Goal: Information Seeking & Learning: Learn about a topic

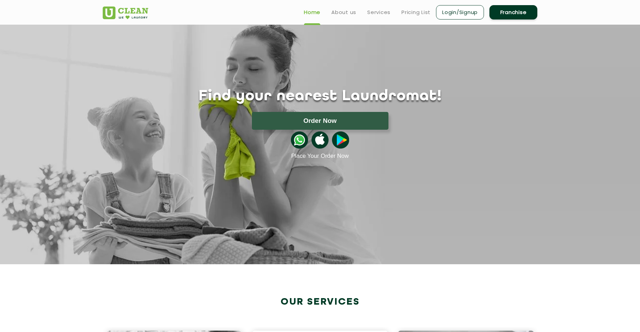
click at [330, 16] on ul "Home About us Services Pricing List Login/Signup Franchise" at bounding box center [417, 12] width 239 height 16
click at [419, 14] on link "Pricing List" at bounding box center [415, 12] width 29 height 8
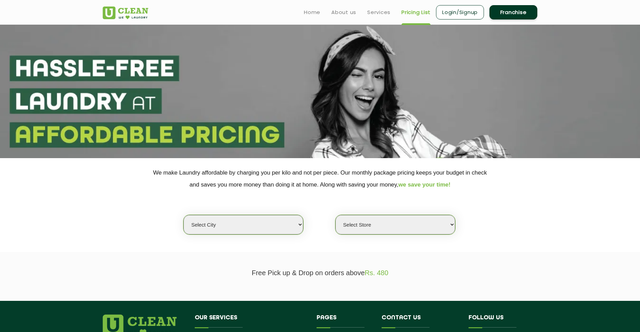
click at [183, 215] on select "Select city Aalo Agartala Agra Ahmedabad Akola Aligarh Alwar - UClean Select Am…" at bounding box center [243, 225] width 120 height 20
select select "6"
click option "[GEOGRAPHIC_DATA]" at bounding box center [0, 0] width 0 height 0
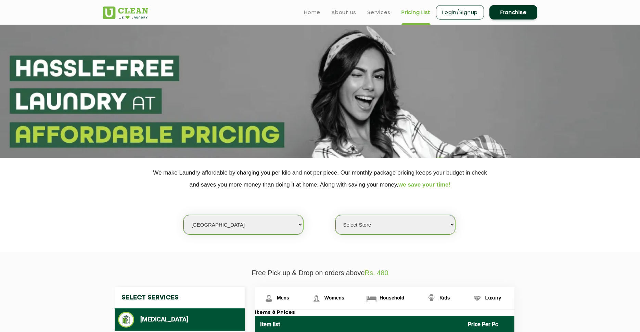
click at [335, 215] on select "Select Store UClean Bhartiya city UClean Hunasamaranahalli UClean KR Puram Beng…" at bounding box center [395, 225] width 120 height 20
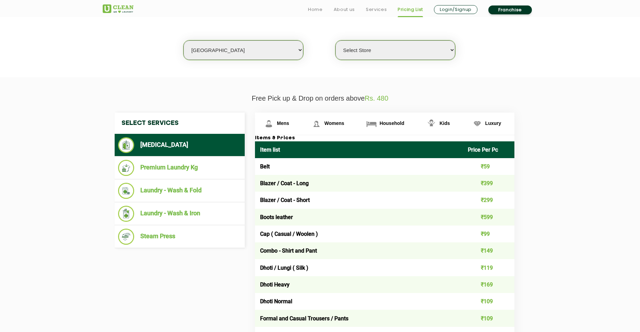
scroll to position [175, 0]
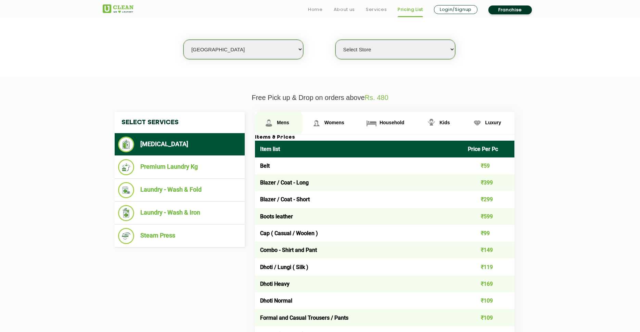
click at [289, 123] on span "Mens" at bounding box center [283, 122] width 12 height 5
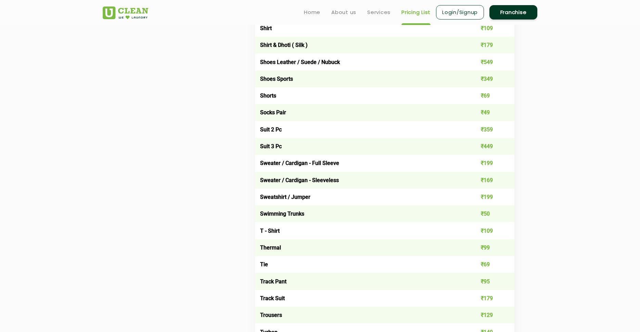
scroll to position [1022, 0]
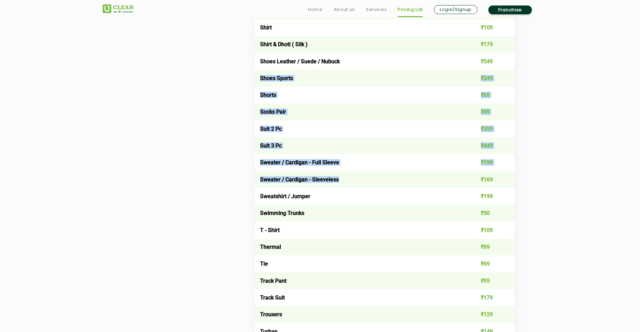
drag, startPoint x: 260, startPoint y: 79, endPoint x: 431, endPoint y: 186, distance: 201.5
click at [431, 186] on td "Sweater / Cardigan - Sleeveless" at bounding box center [359, 179] width 208 height 17
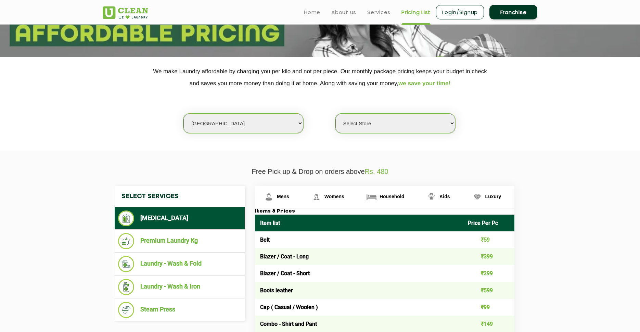
scroll to position [0, 0]
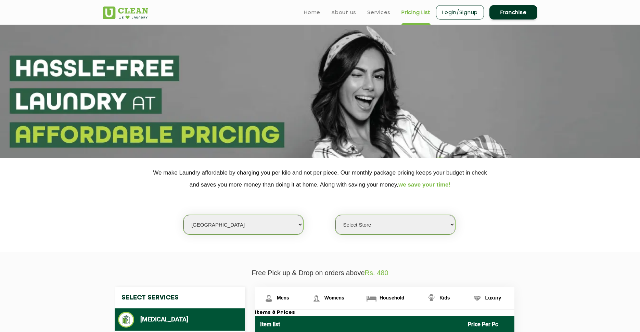
click at [335, 215] on select "Select Store UClean Bhartiya city UClean Hunasamaranahalli UClean KR Puram Beng…" at bounding box center [395, 225] width 120 height 20
select select "413"
click option "UClean Whitefield" at bounding box center [0, 0] width 0 height 0
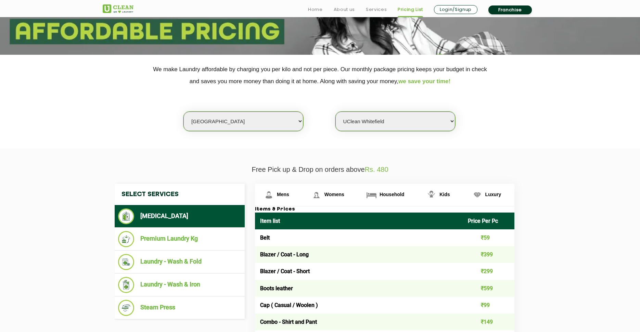
scroll to position [106, 0]
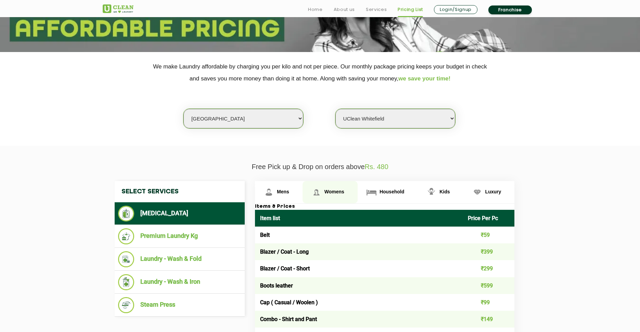
click at [337, 194] on span "Womens" at bounding box center [334, 191] width 20 height 5
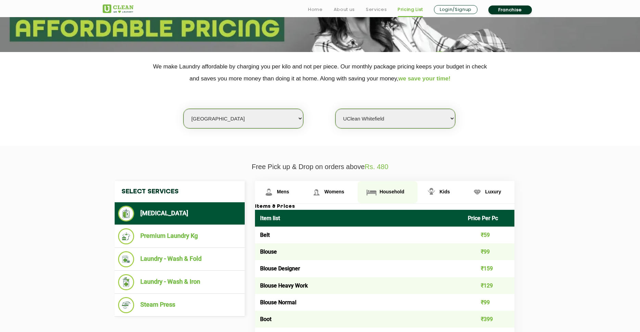
click at [393, 197] on link "Household" at bounding box center [388, 192] width 60 height 22
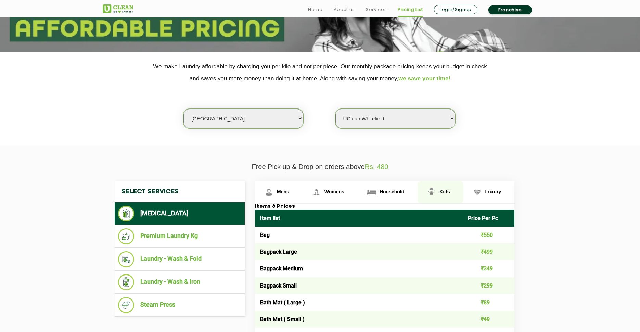
click at [438, 199] on link "Kids" at bounding box center [441, 192] width 46 height 22
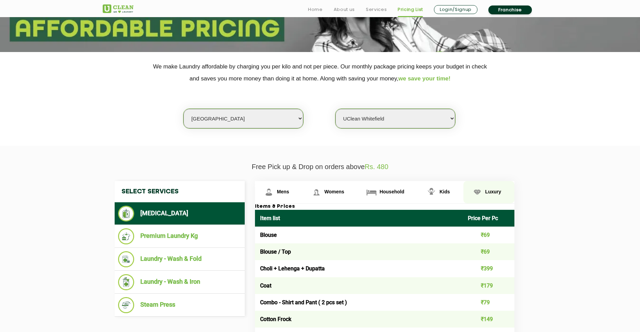
click at [483, 196] on link "Luxury" at bounding box center [488, 192] width 51 height 22
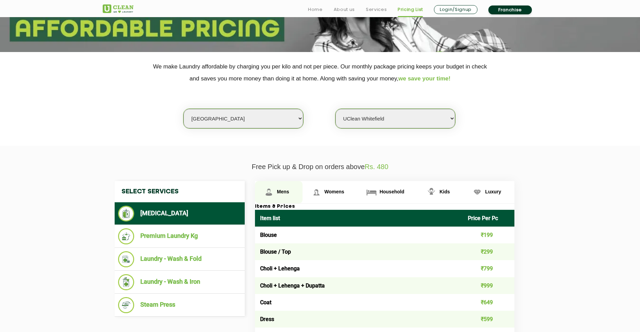
click at [272, 198] on img at bounding box center [269, 192] width 12 height 12
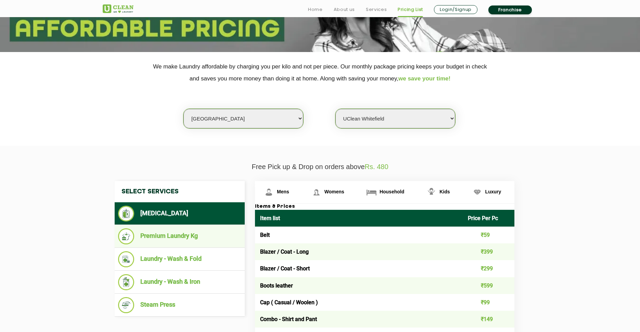
click at [174, 238] on li "Premium Laundry Kg" at bounding box center [179, 236] width 123 height 16
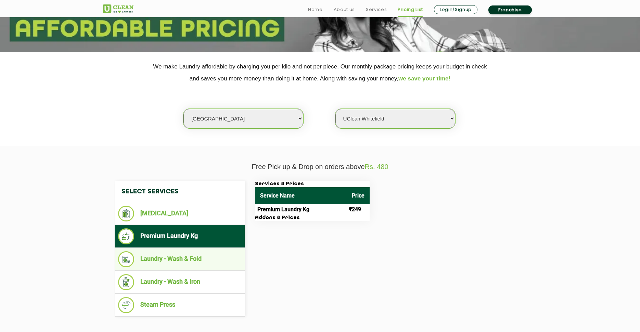
click at [178, 256] on li "Laundry - Wash & Fold" at bounding box center [179, 259] width 123 height 16
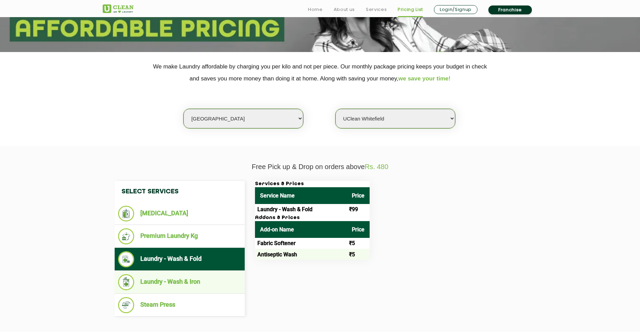
click at [179, 282] on li "Laundry - Wash & Iron" at bounding box center [179, 282] width 123 height 16
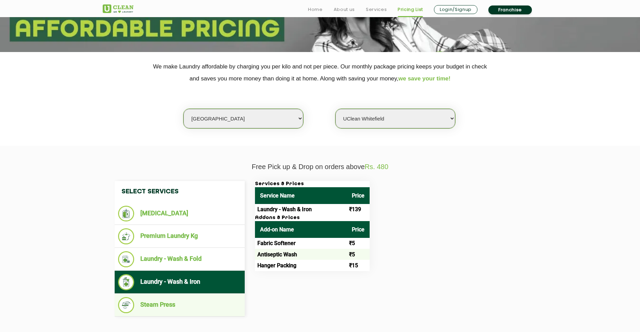
click at [173, 306] on li "Steam Press" at bounding box center [179, 305] width 123 height 16
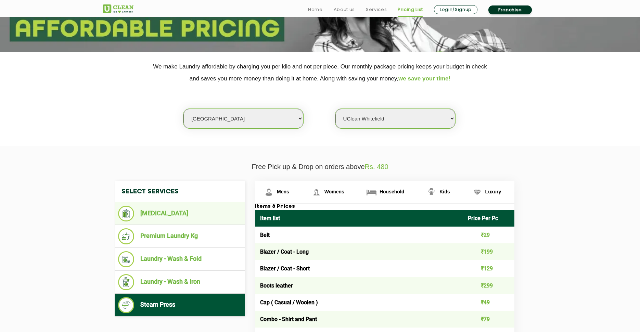
click at [170, 210] on li "[MEDICAL_DATA]" at bounding box center [179, 214] width 123 height 16
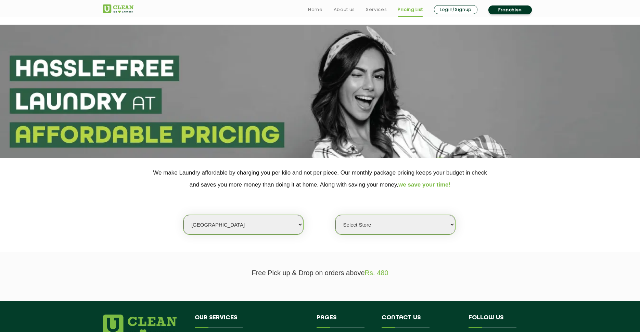
select select "6"
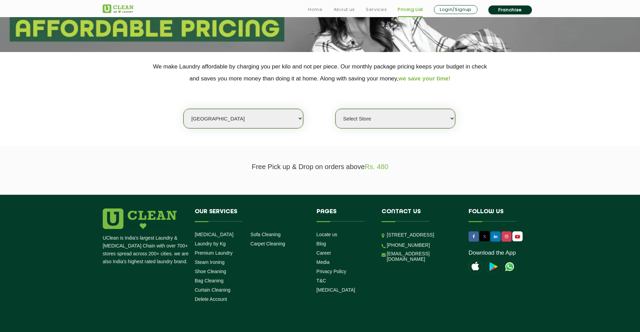
scroll to position [106, 0]
